Goal: Find specific page/section: Find specific page/section

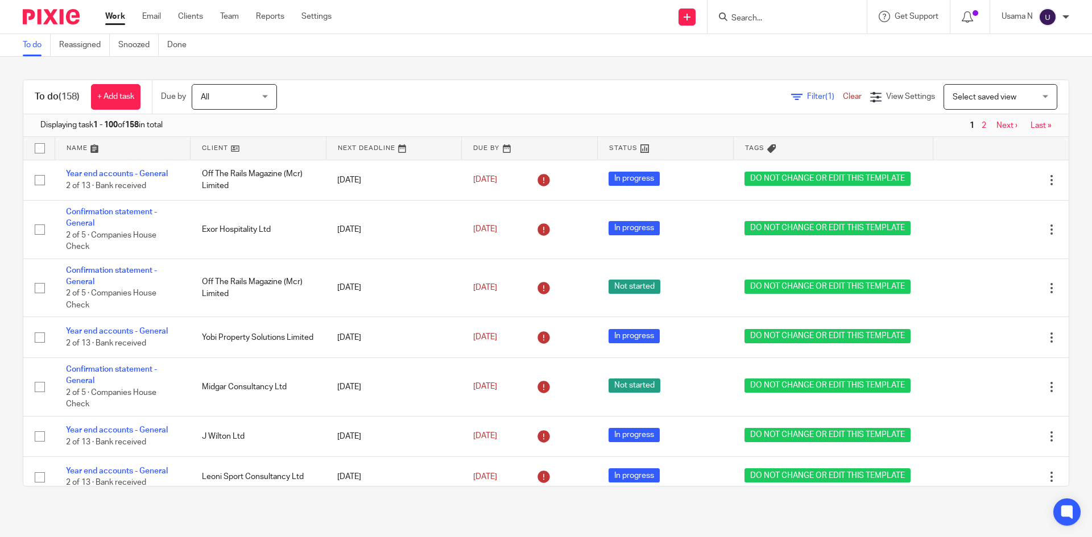
click at [770, 14] on input "Search" at bounding box center [781, 19] width 102 height 10
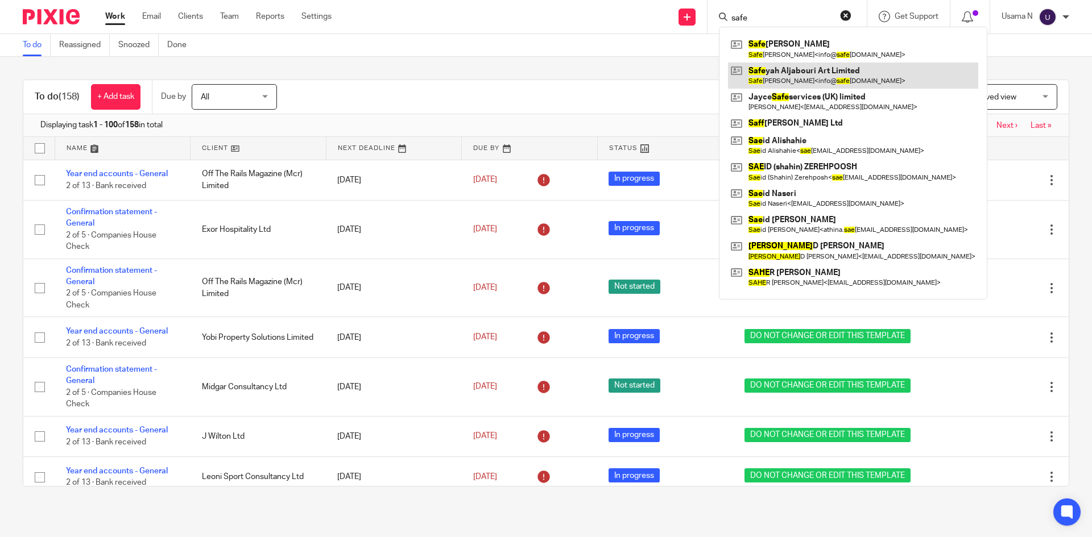
type input "safe"
click at [796, 70] on link at bounding box center [853, 76] width 250 height 26
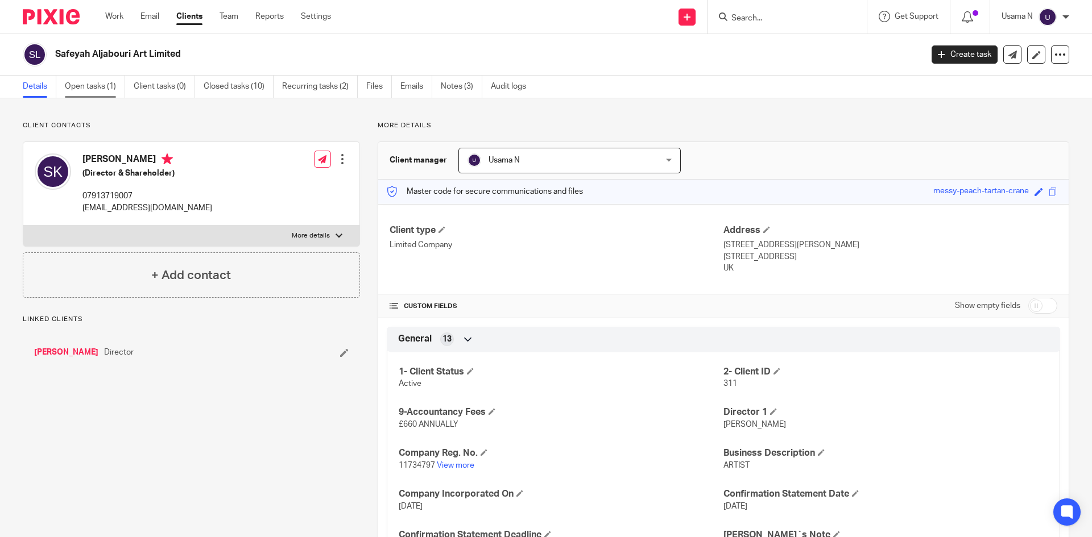
click at [92, 80] on link "Open tasks (1)" at bounding box center [95, 87] width 60 height 22
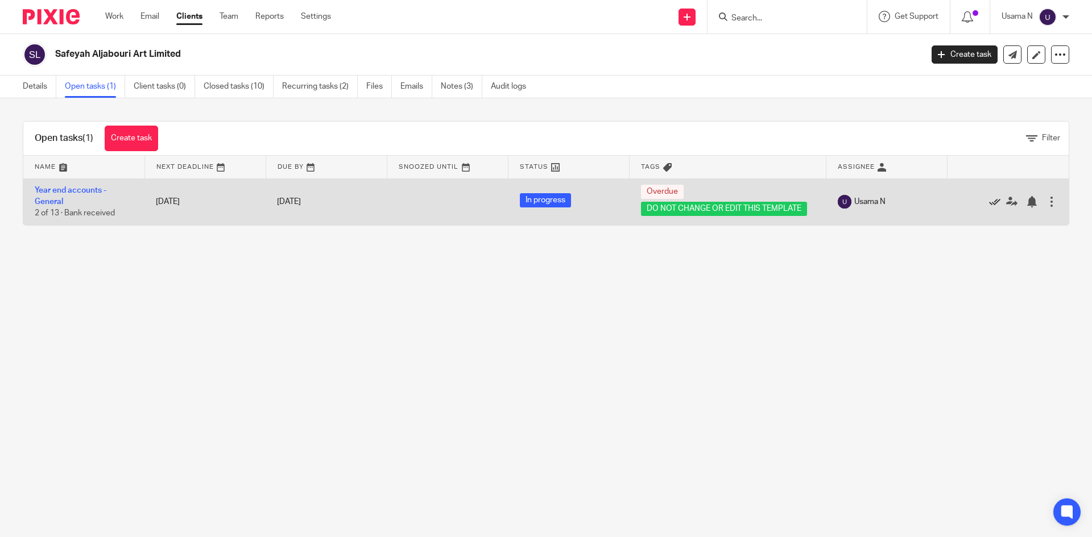
click at [989, 200] on icon at bounding box center [994, 201] width 11 height 11
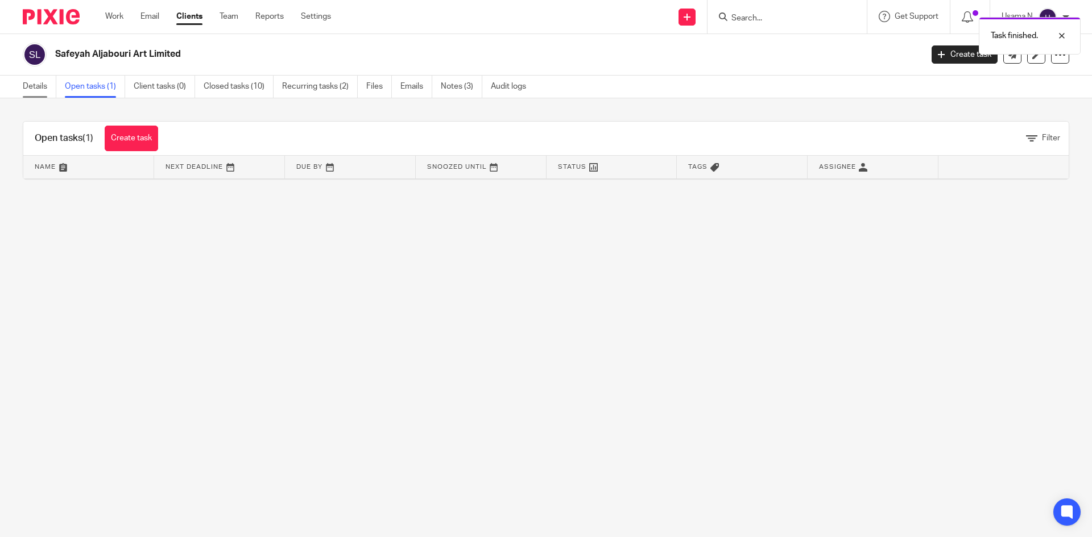
click at [24, 84] on link "Details" at bounding box center [40, 87] width 34 height 22
click at [121, 14] on link "Work" at bounding box center [114, 16] width 18 height 11
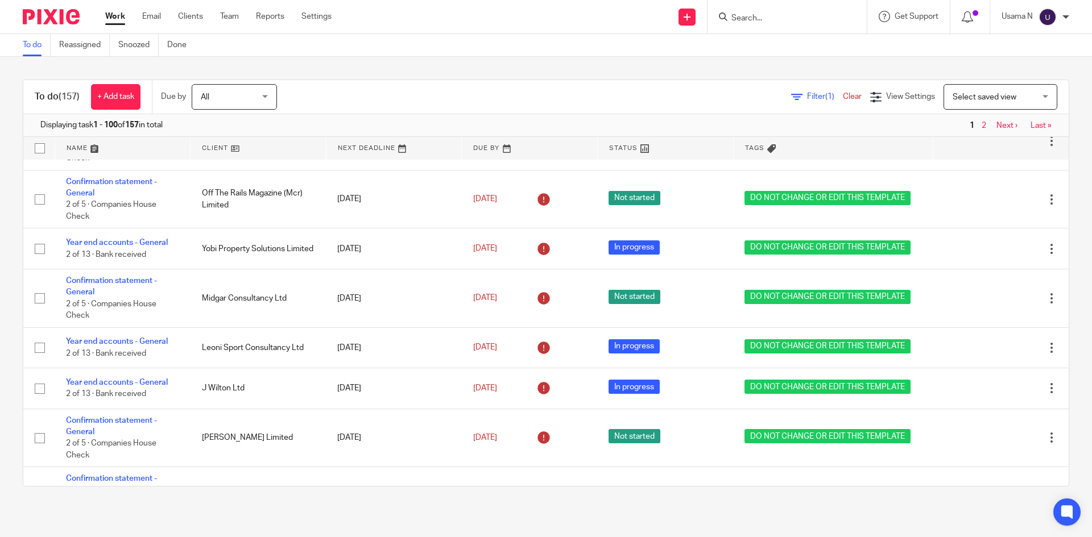
scroll to position [57, 0]
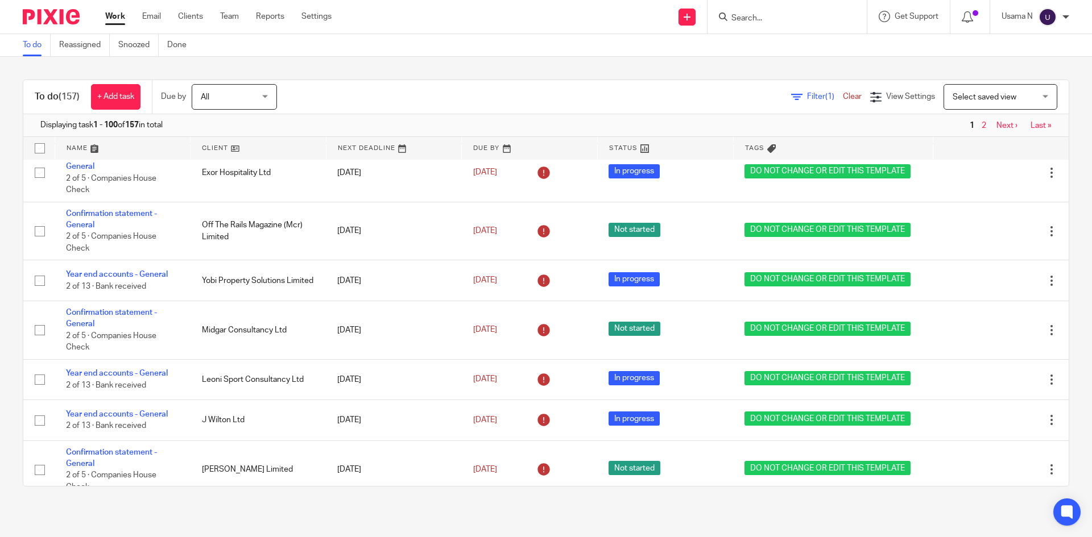
click at [828, 85] on div "Filter (1) Clear View Settings View Settings (1) Filters Clear Save Manage save…" at bounding box center [682, 97] width 771 height 26
click at [807, 94] on span "Filter (1)" at bounding box center [825, 97] width 36 height 8
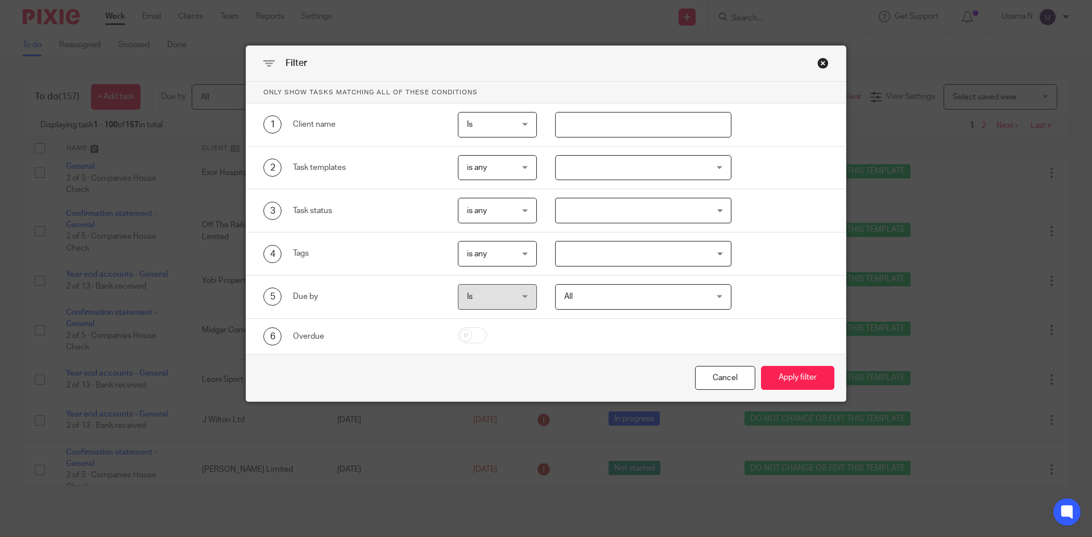
click at [646, 130] on input "text" at bounding box center [643, 125] width 177 height 26
click at [637, 166] on div at bounding box center [643, 168] width 177 height 26
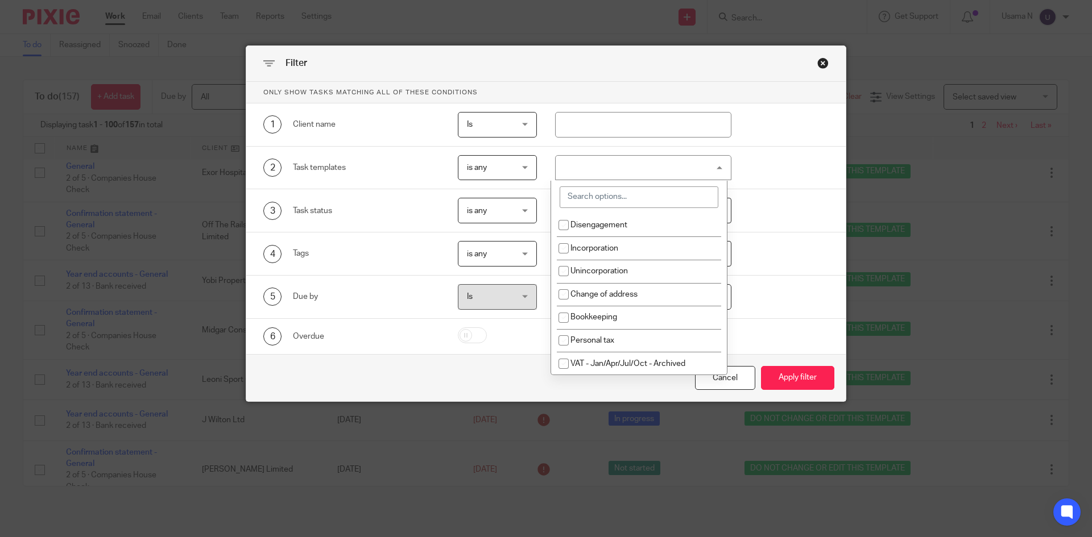
click at [637, 166] on div at bounding box center [643, 168] width 177 height 26
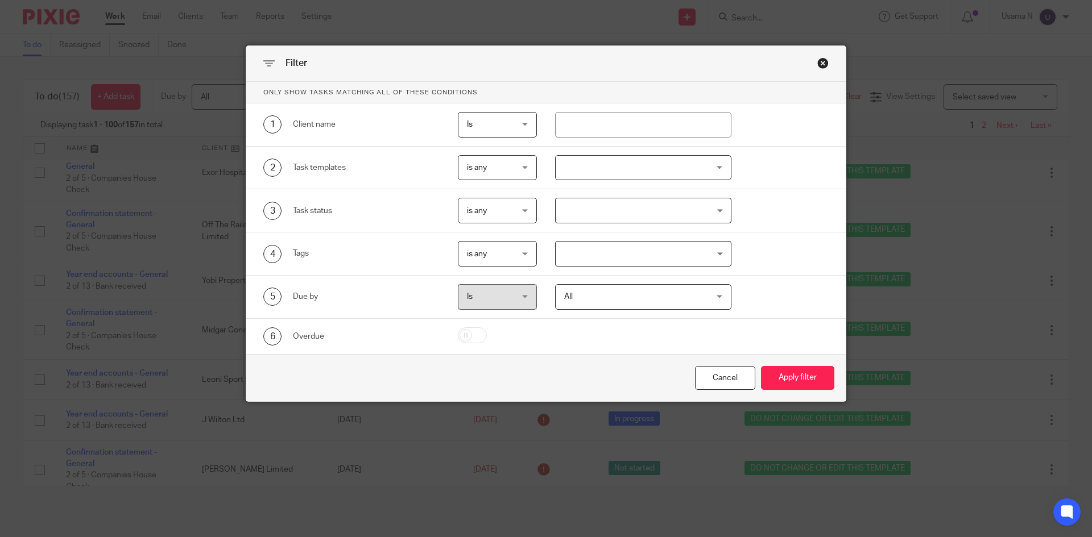
click at [637, 166] on div at bounding box center [643, 168] width 177 height 26
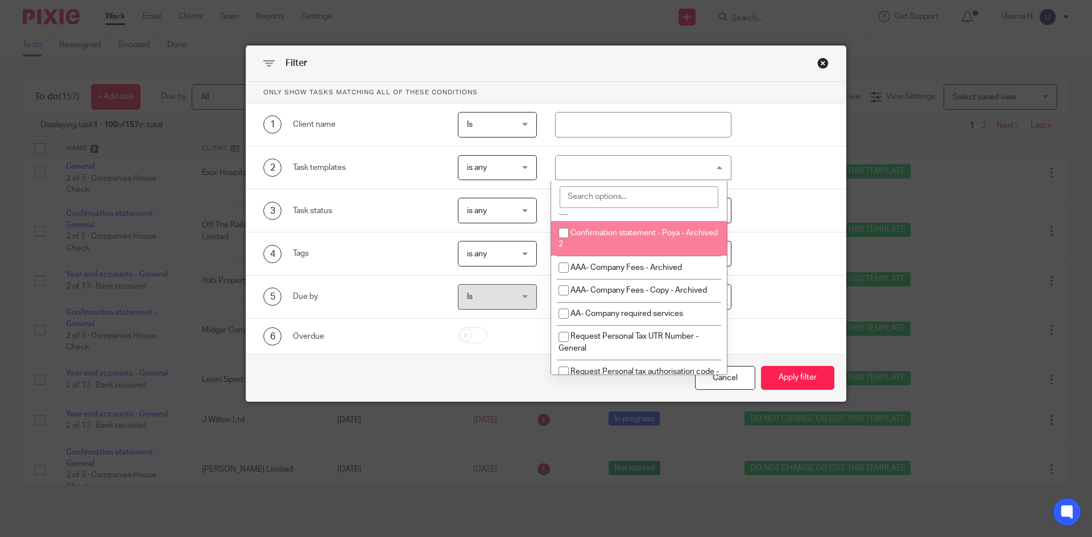
scroll to position [1251, 0]
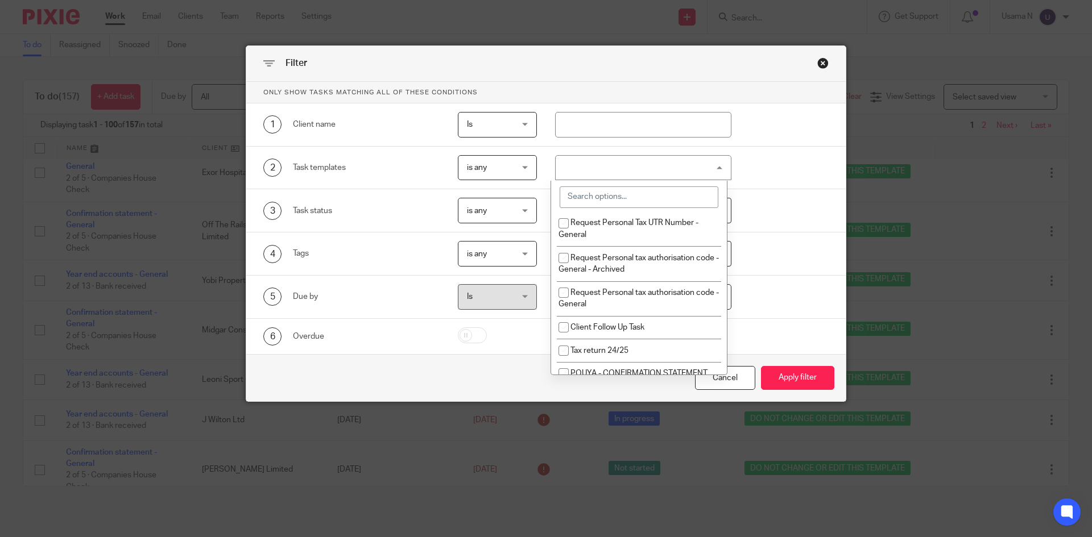
click at [690, 198] on input "search" at bounding box center [638, 197] width 159 height 22
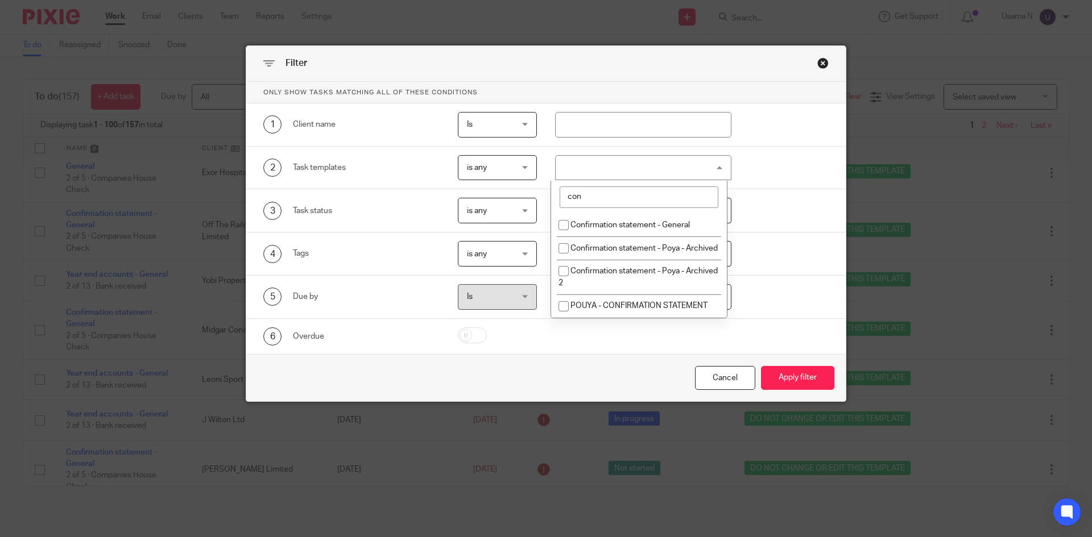
scroll to position [0, 0]
type input "confir"
click at [698, 215] on li "Confirmation statement - General" at bounding box center [639, 225] width 176 height 23
checkbox input "true"
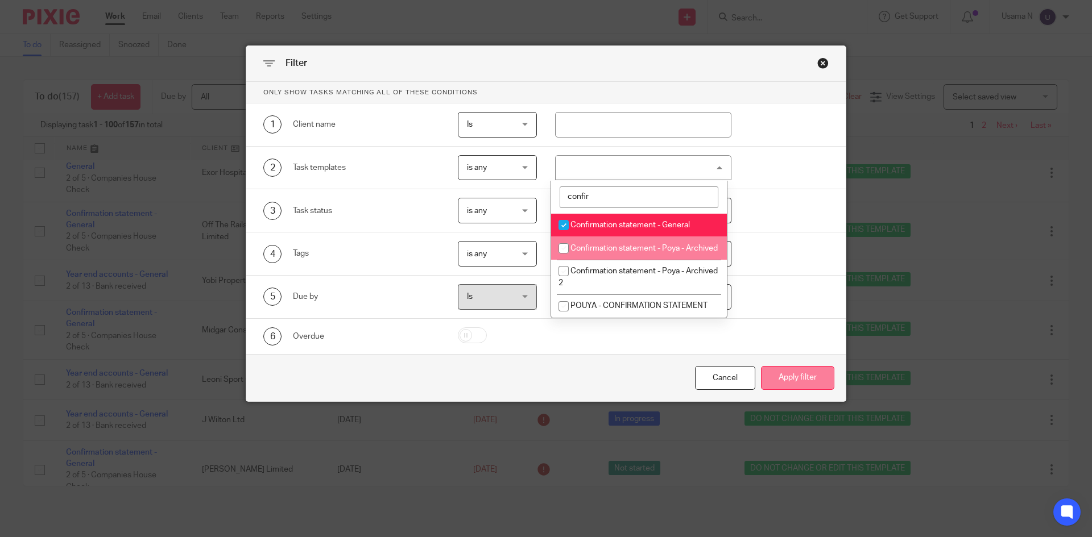
click at [806, 377] on button "Apply filter" at bounding box center [797, 378] width 73 height 24
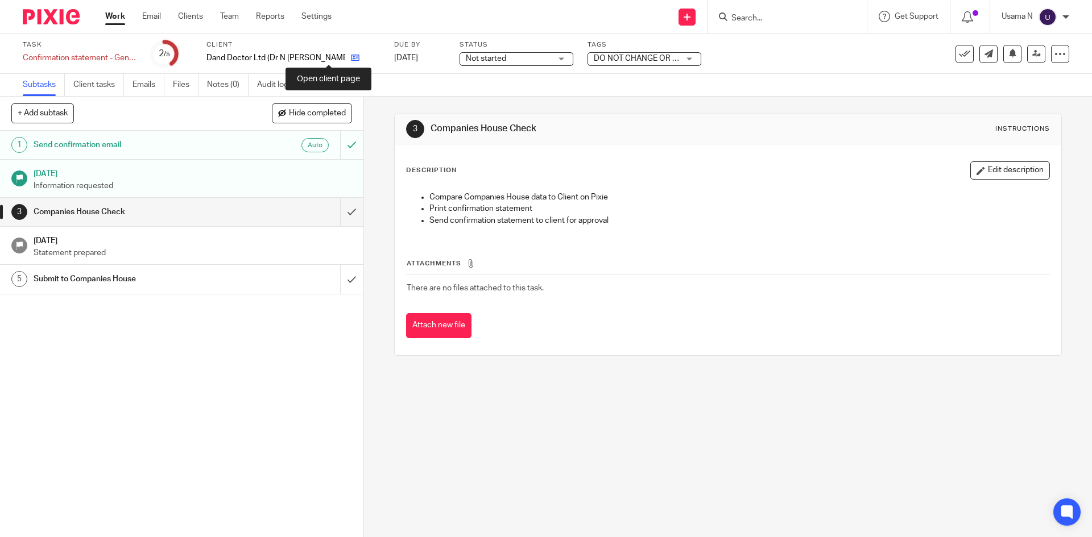
click at [351, 60] on icon at bounding box center [355, 57] width 9 height 9
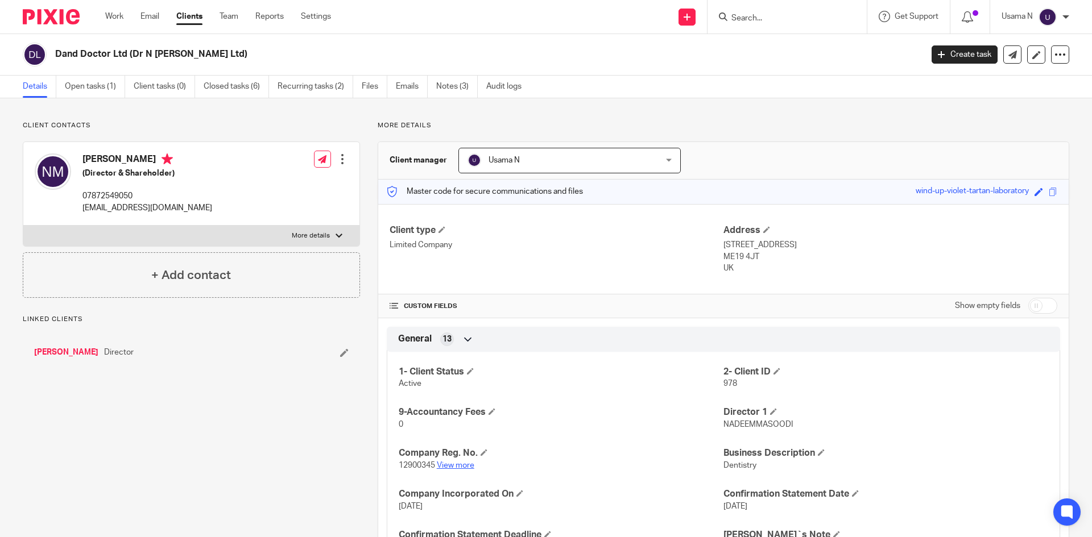
click at [457, 463] on link "View more" at bounding box center [456, 466] width 38 height 8
click at [122, 93] on link "Open tasks (1)" at bounding box center [95, 87] width 60 height 22
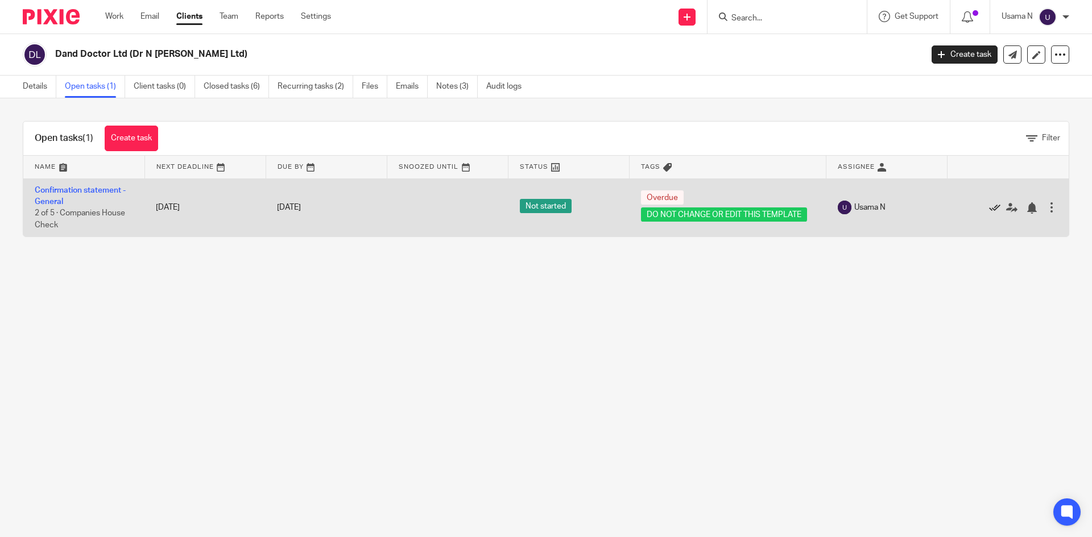
click at [989, 205] on icon at bounding box center [994, 207] width 11 height 11
